Goal: Find specific page/section: Find specific page/section

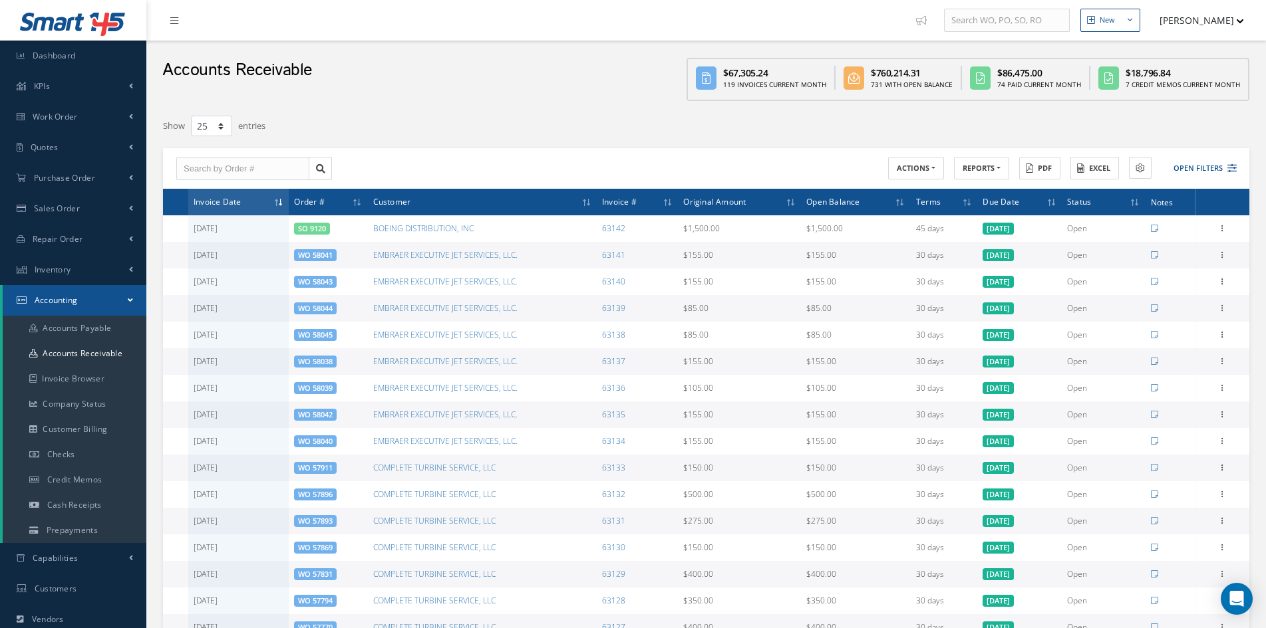
select select "25"
click at [53, 239] on span "Repair Order" at bounding box center [58, 238] width 51 height 11
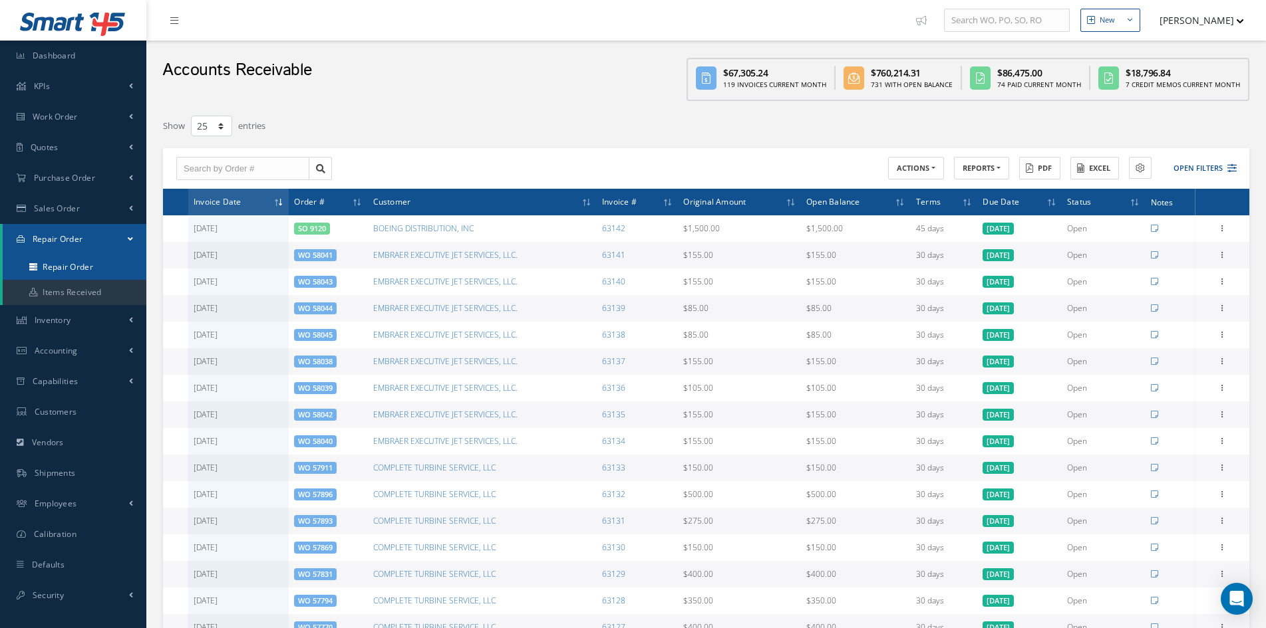
click at [60, 268] on link "Repair Order" at bounding box center [75, 267] width 144 height 25
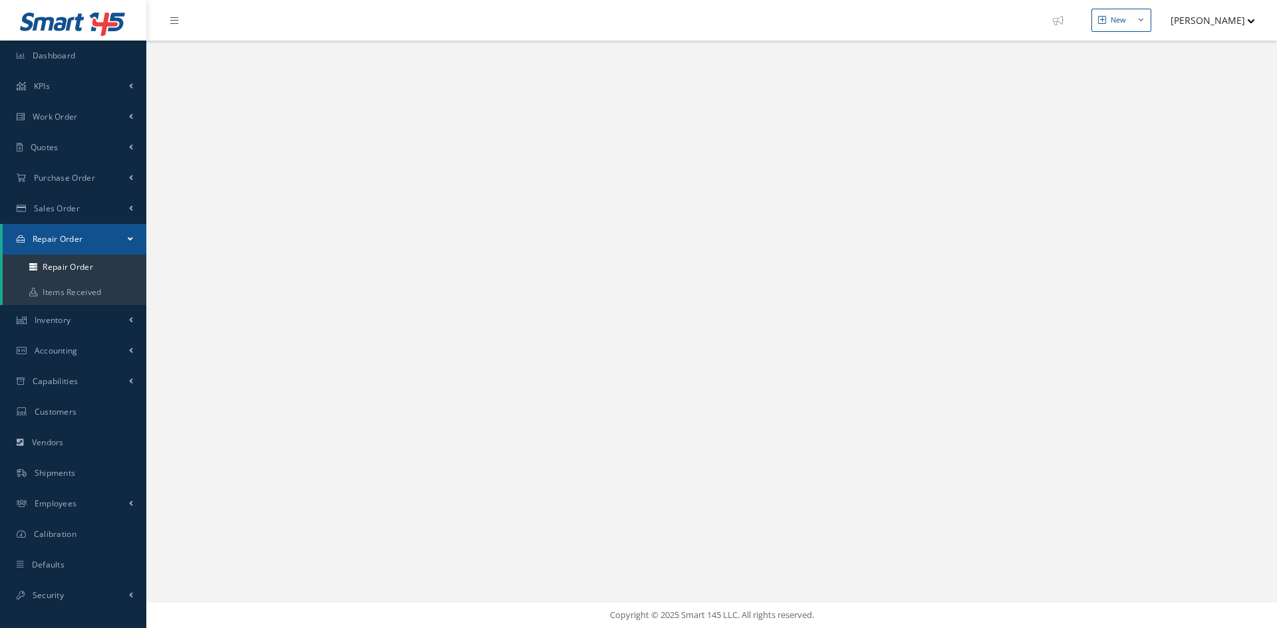
select select "25"
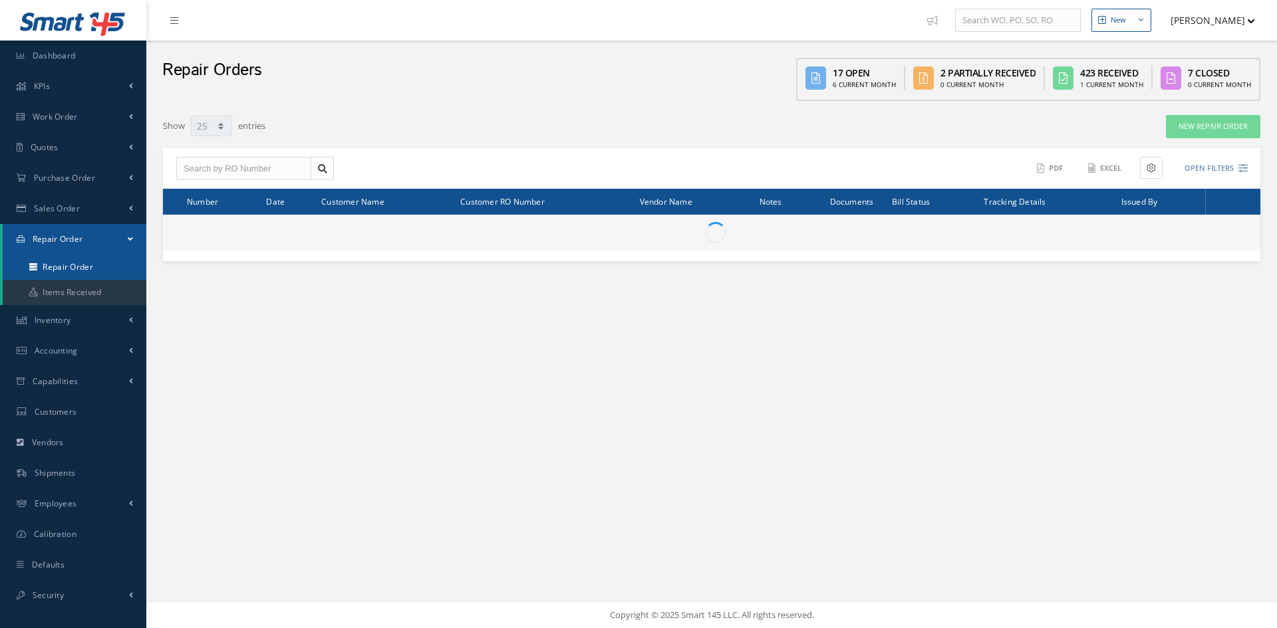
click at [61, 269] on link "Repair Order" at bounding box center [75, 267] width 144 height 25
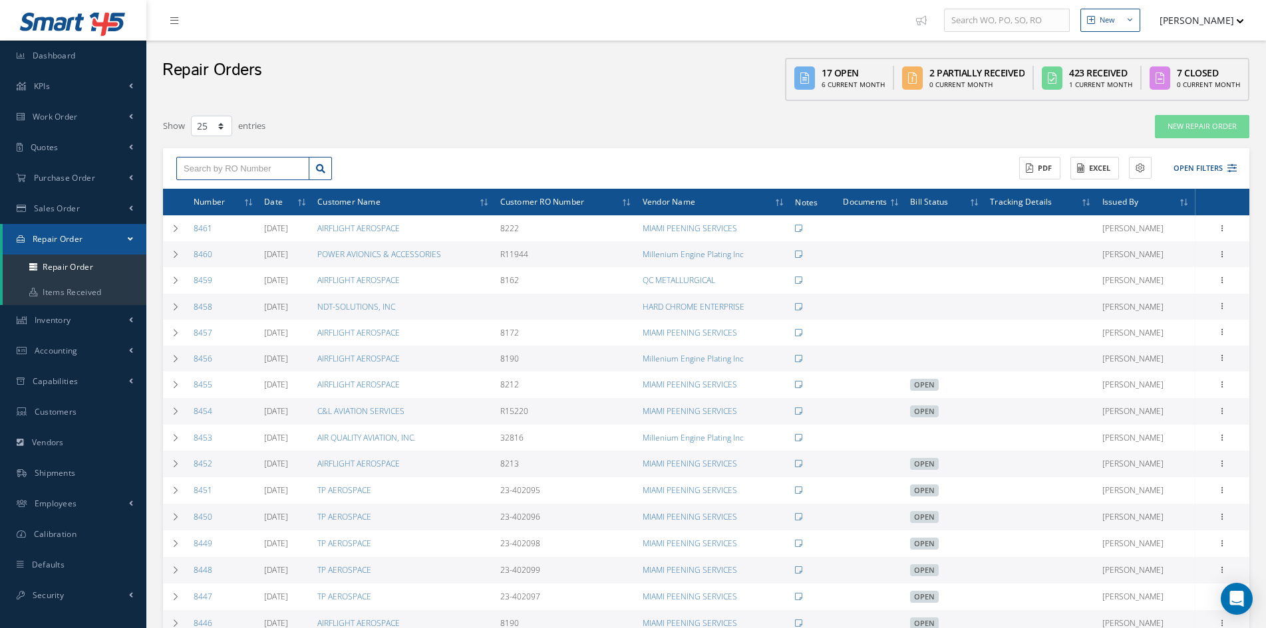
click at [199, 165] on input "text" at bounding box center [242, 169] width 133 height 24
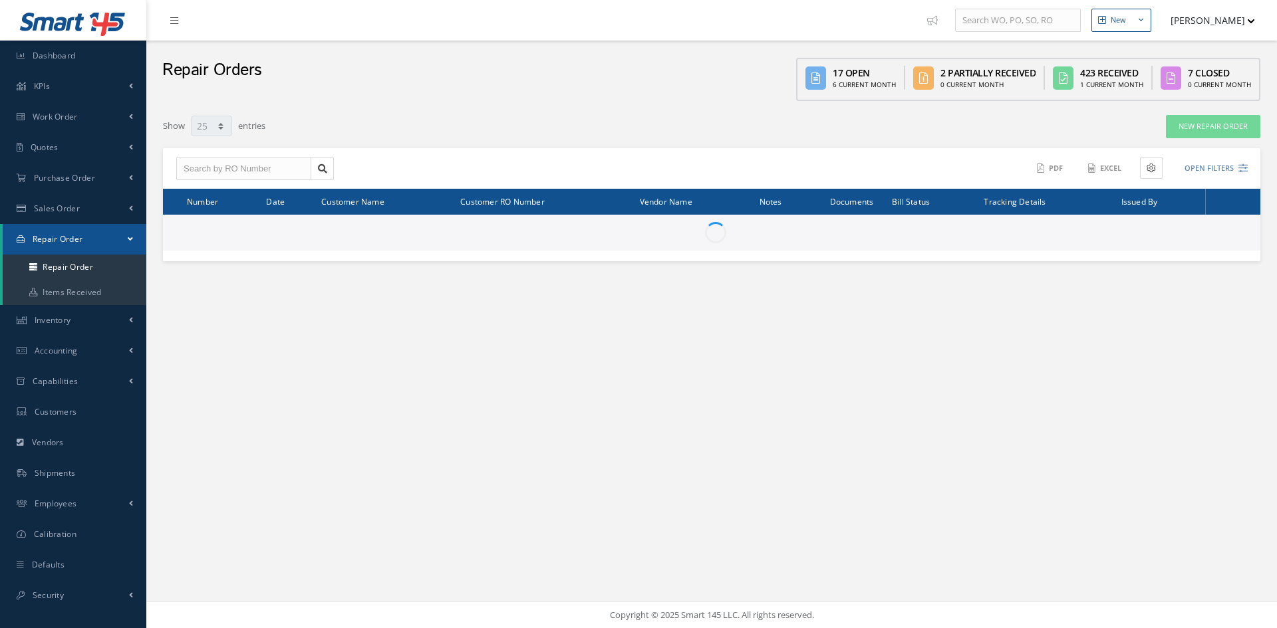
select select "25"
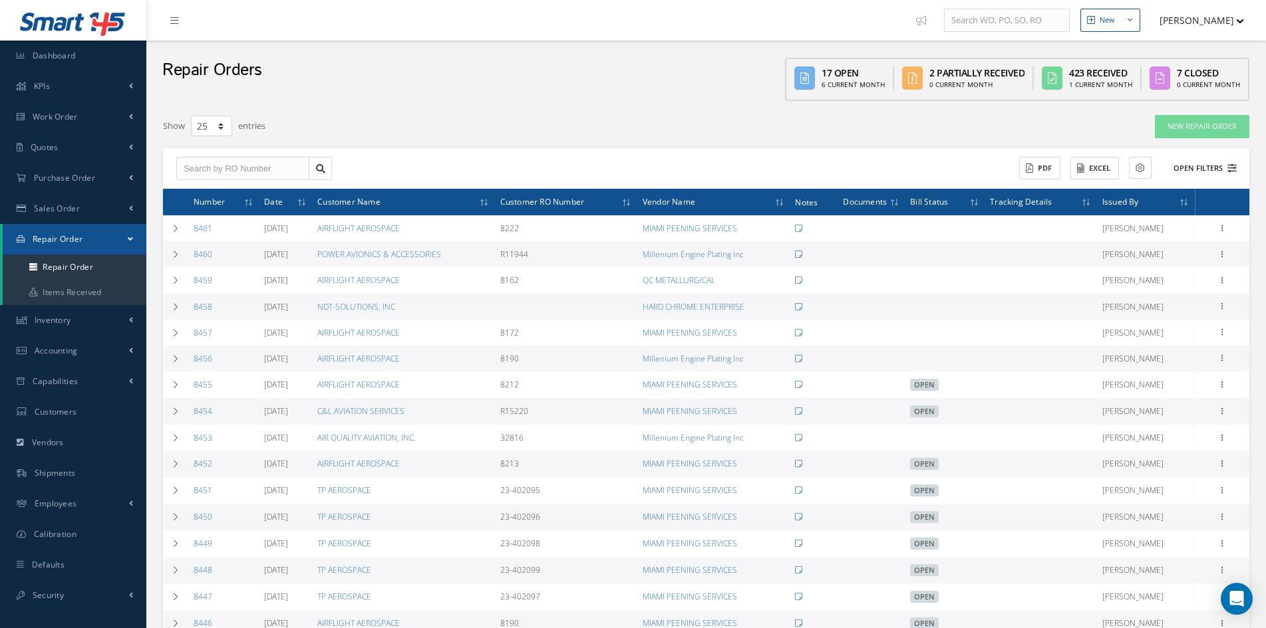
click at [1182, 166] on button "Open Filters" at bounding box center [1198, 169] width 75 height 22
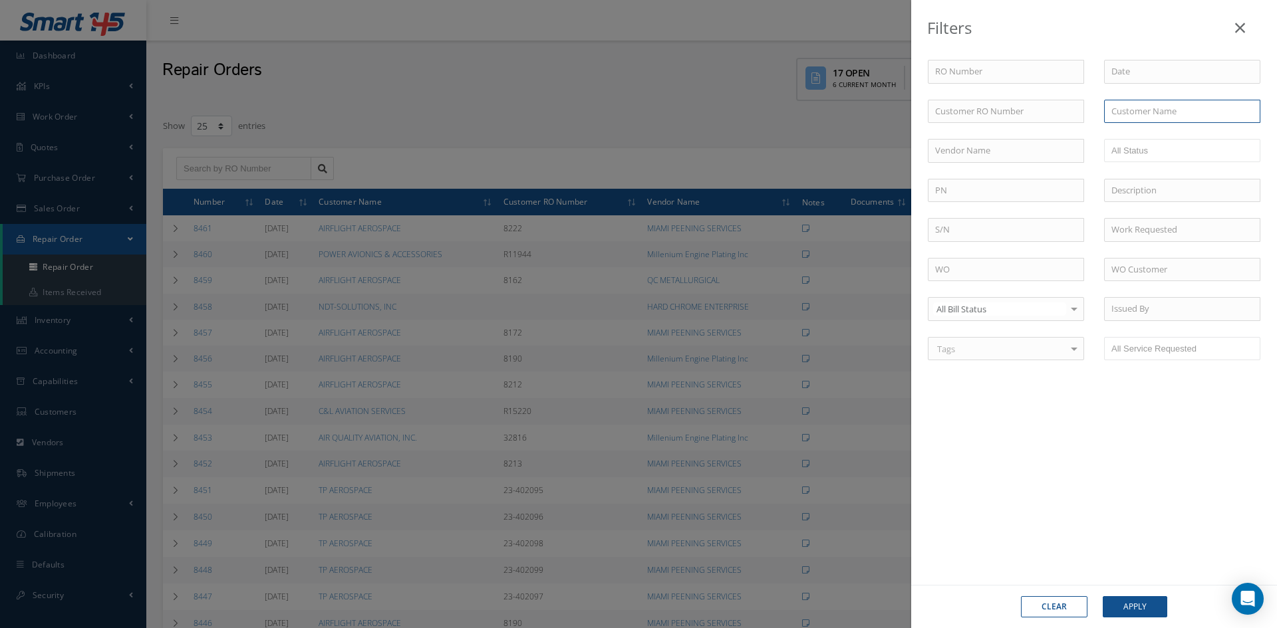
click at [1168, 110] on input "text" at bounding box center [1182, 112] width 156 height 24
type input "a"
type input "Aero wide services"
click at [1103, 597] on button "Apply" at bounding box center [1135, 607] width 65 height 21
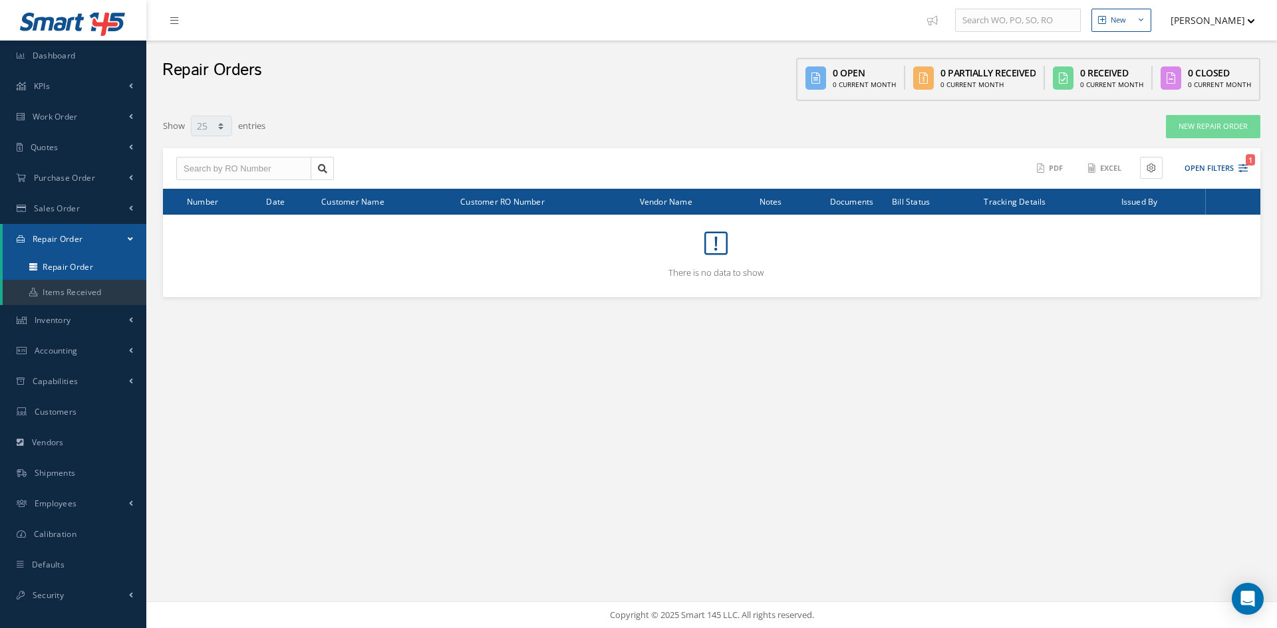
click at [66, 270] on link "Repair Order" at bounding box center [75, 267] width 144 height 25
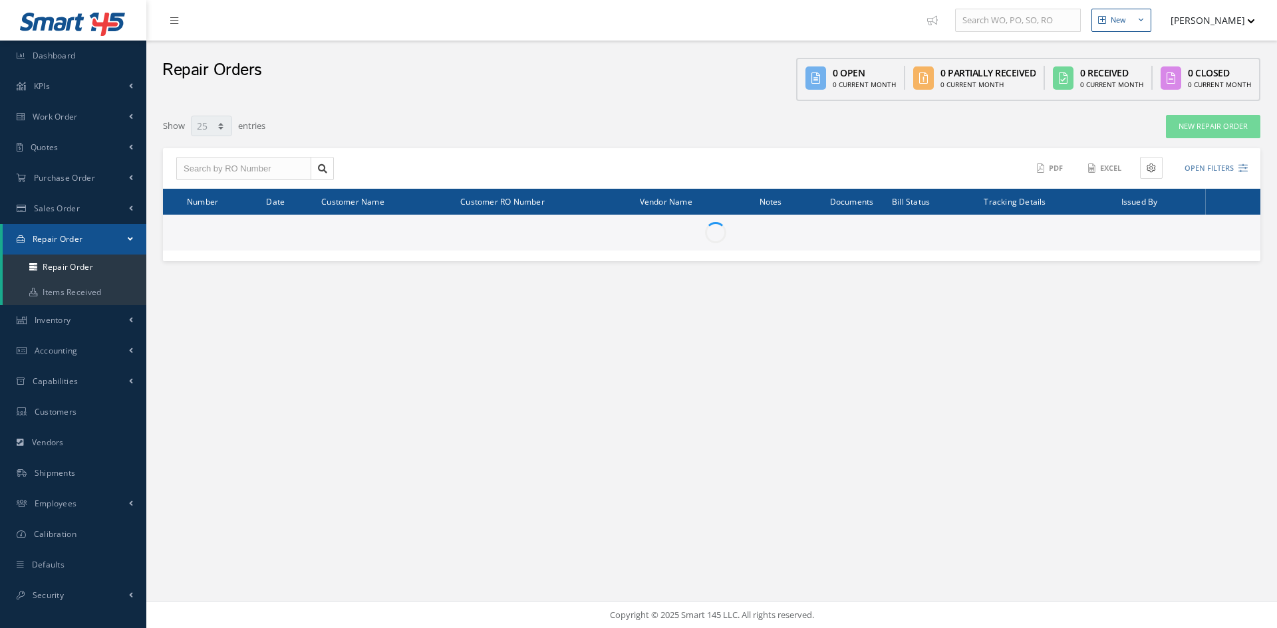
select select "25"
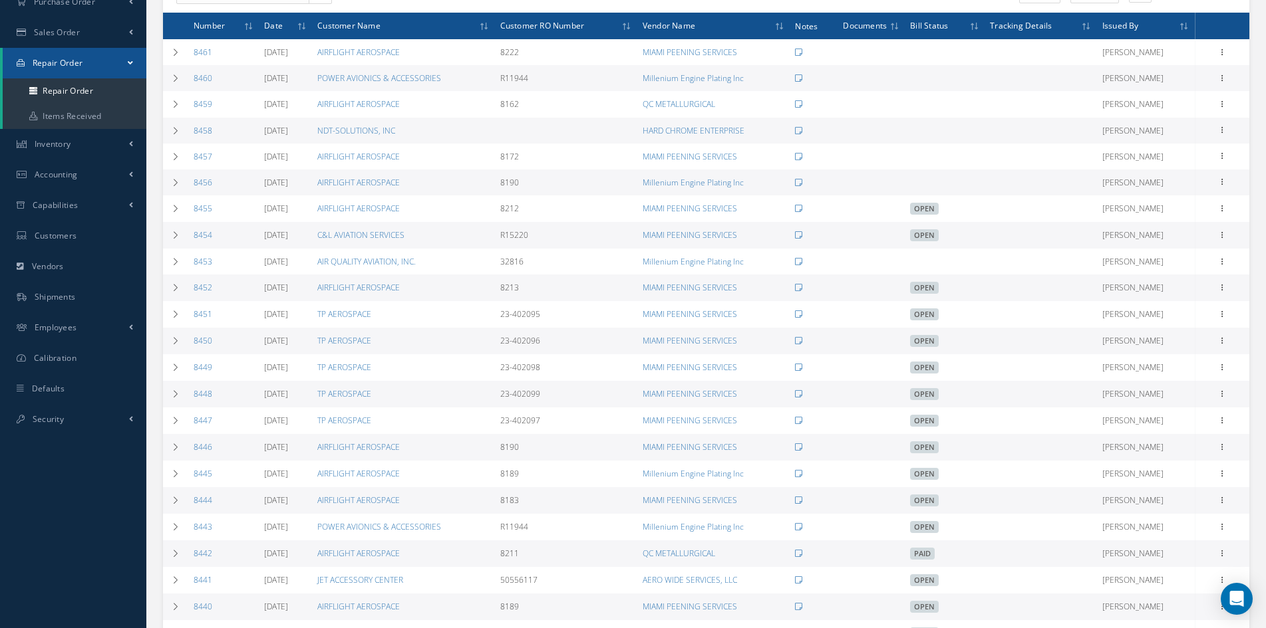
scroll to position [200, 0]
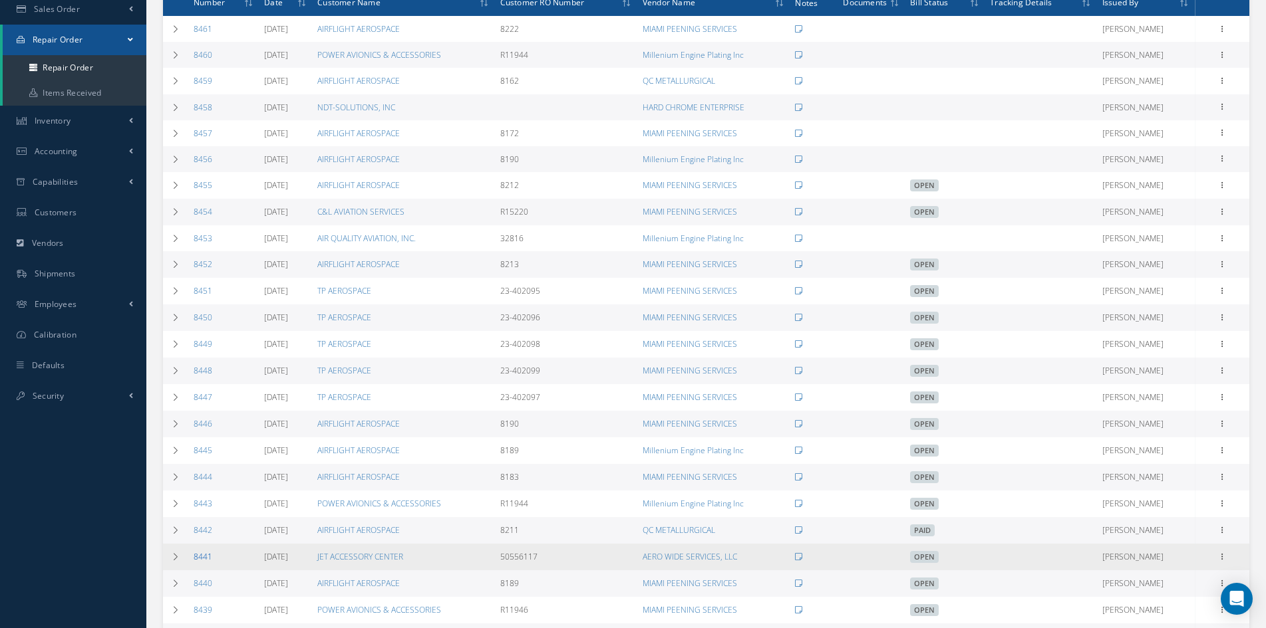
click at [201, 555] on link "8441" at bounding box center [203, 556] width 19 height 11
